Goal: Task Accomplishment & Management: Manage account settings

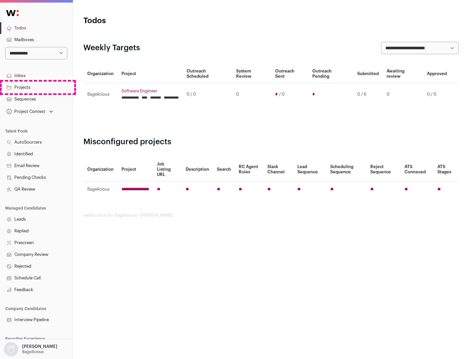
click at [36, 87] on link "Projects" at bounding box center [36, 87] width 73 height 12
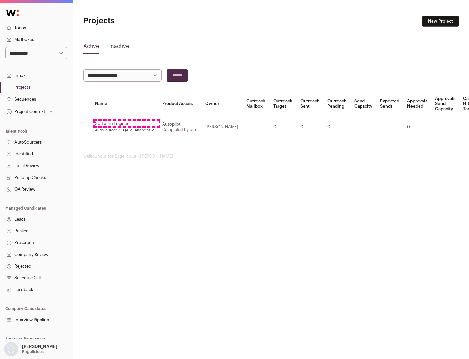
click at [127, 124] on link "Software Engineer" at bounding box center [124, 123] width 59 height 5
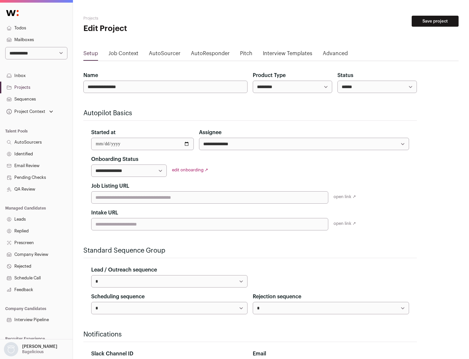
click at [435, 21] on button "Save project" at bounding box center [435, 21] width 47 height 11
